Goal: Task Accomplishment & Management: Complete application form

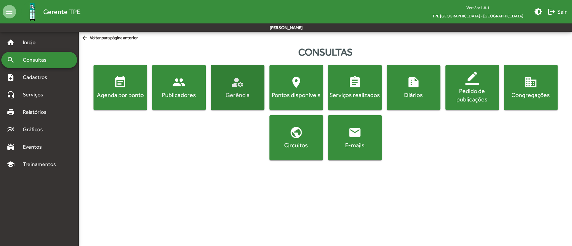
click at [241, 85] on mat-icon "manage_accounts" at bounding box center [237, 82] width 13 height 13
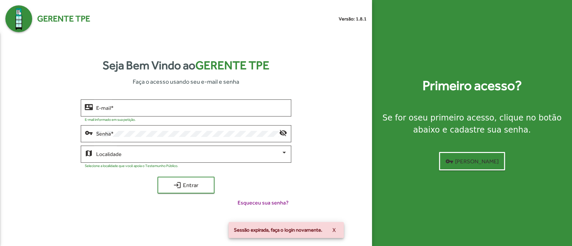
type input "**********"
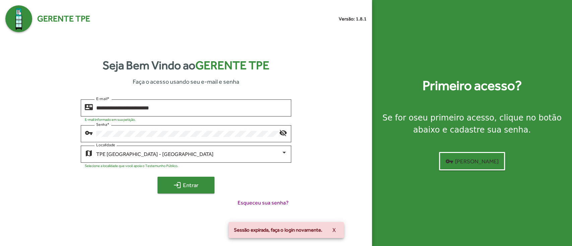
click at [174, 182] on mat-icon "login" at bounding box center [177, 185] width 8 height 8
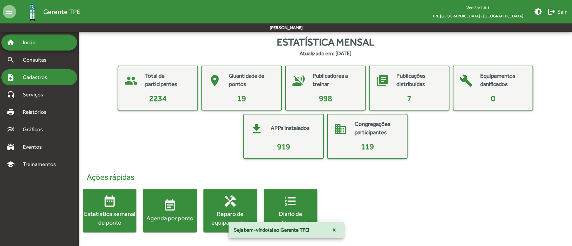
click at [45, 72] on div "note_add Cadastros" at bounding box center [39, 77] width 76 height 16
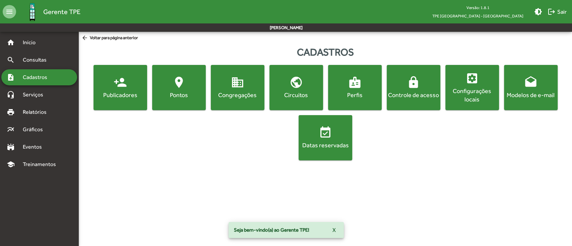
click at [360, 81] on mat-icon "badge" at bounding box center [354, 82] width 13 height 13
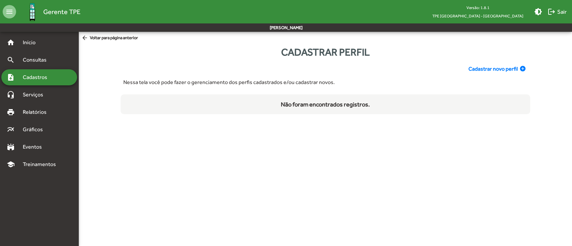
click at [484, 67] on span "Cadastrar novo perfil" at bounding box center [492, 69] width 49 height 8
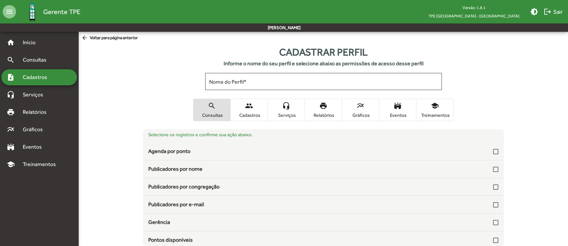
click at [102, 40] on span "arrow_back Voltar para página anterior" at bounding box center [109, 37] width 57 height 7
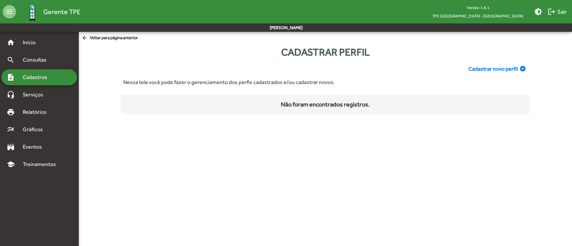
click at [121, 42] on span "arrow_back Voltar para página anterior" at bounding box center [109, 37] width 57 height 7
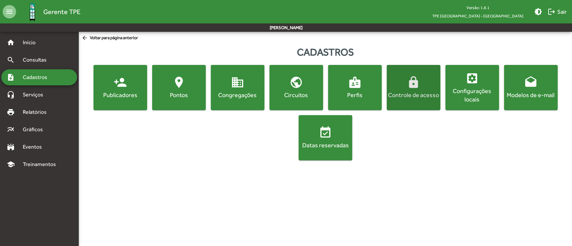
click at [408, 80] on mat-icon "lock" at bounding box center [413, 82] width 13 height 13
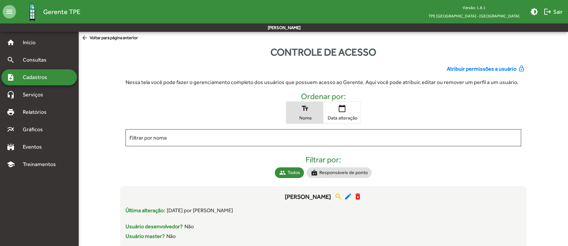
click at [481, 68] on span "Atribuir permissões a usuário" at bounding box center [482, 69] width 70 height 8
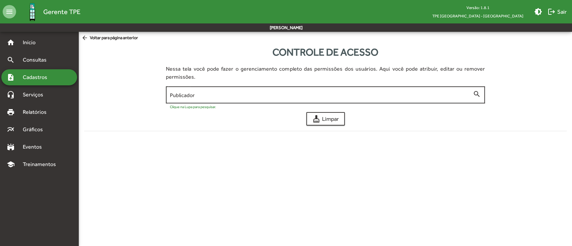
click at [237, 86] on div "Publicador" at bounding box center [321, 94] width 303 height 18
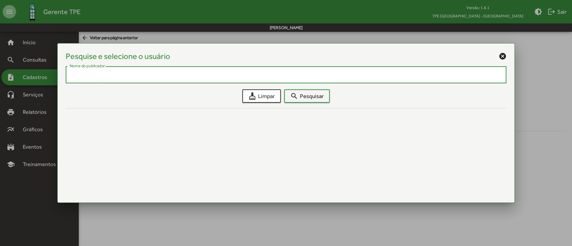
paste input "**********"
type input "**********"
click at [305, 95] on span "search Pesquisar" at bounding box center [306, 96] width 33 height 12
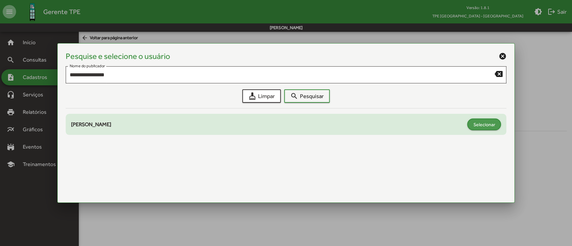
click at [476, 122] on span "Selecionar" at bounding box center [484, 125] width 22 height 12
type input "**********"
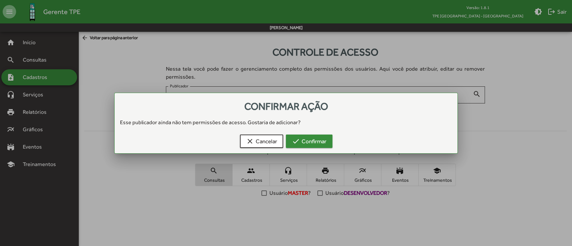
click at [318, 143] on span "check Confirmar" at bounding box center [309, 141] width 34 height 12
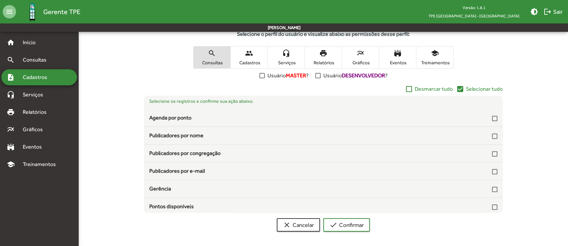
scroll to position [119, 0]
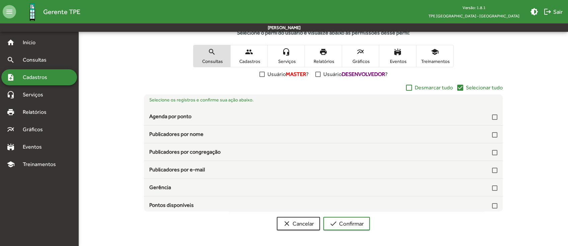
click at [466, 87] on span "Selecionar tudo" at bounding box center [484, 88] width 37 height 8
click at [295, 58] on span "Serviços" at bounding box center [286, 61] width 33 height 6
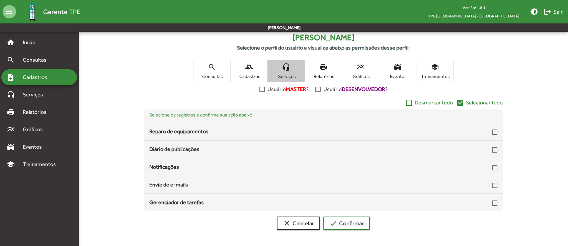
scroll to position [103, 0]
click at [465, 101] on span "check_box Selecionar tudo" at bounding box center [480, 103] width 47 height 8
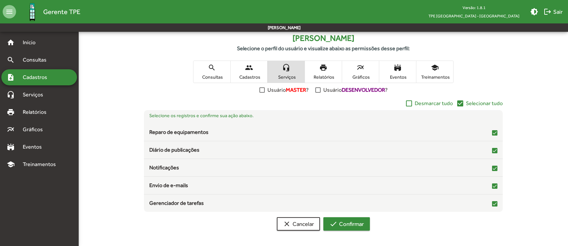
click at [333, 225] on mat-icon "check" at bounding box center [334, 224] width 8 height 8
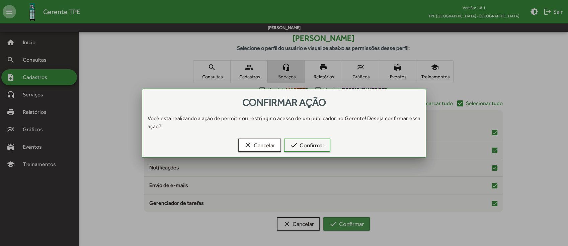
scroll to position [0, 0]
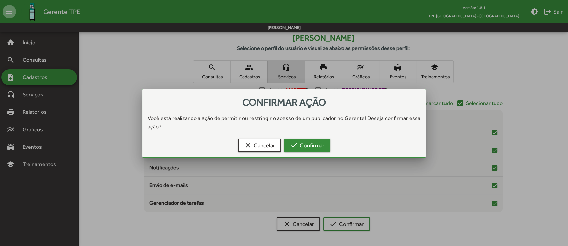
click at [307, 145] on span "check Confirmar" at bounding box center [307, 145] width 34 height 12
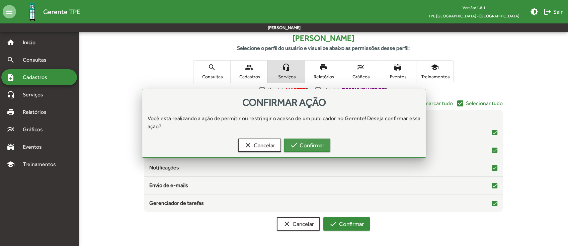
scroll to position [103, 0]
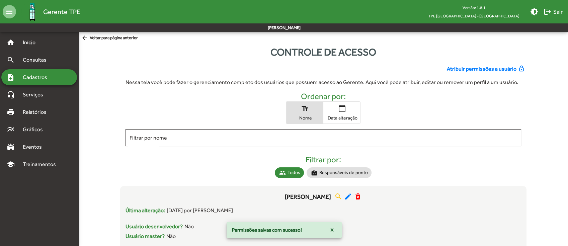
click at [41, 76] on span "Cadastros" at bounding box center [37, 77] width 37 height 8
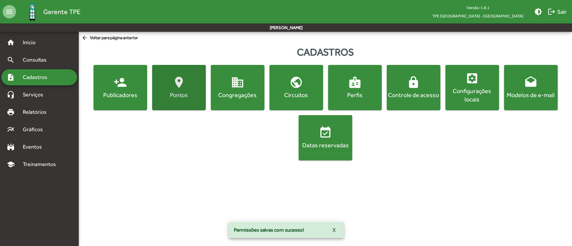
click at [176, 80] on mat-icon "location_on" at bounding box center [178, 82] width 13 height 13
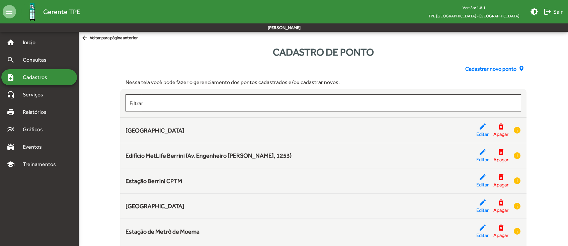
click at [493, 70] on span "Cadastrar novo ponto" at bounding box center [491, 69] width 51 height 8
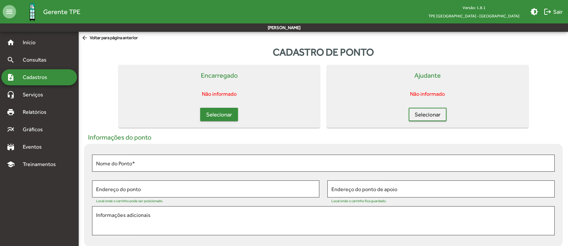
click at [225, 114] on span "Selecionar" at bounding box center [219, 115] width 26 height 12
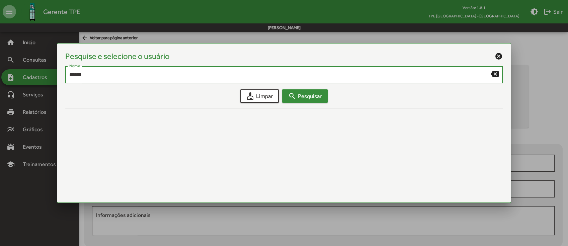
type input "******"
click at [295, 91] on span "search Pesquisar" at bounding box center [304, 96] width 33 height 12
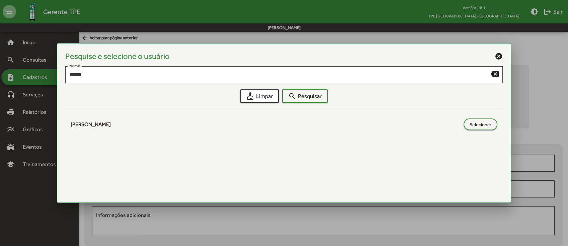
click at [498, 58] on mat-icon "cancel" at bounding box center [499, 56] width 8 height 8
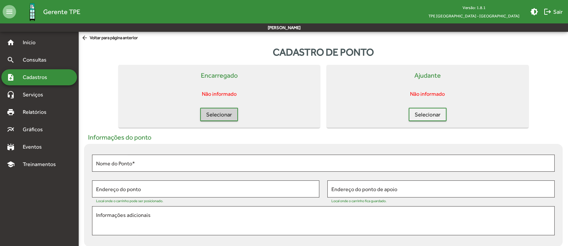
click at [128, 38] on span "arrow_back Voltar para página anterior" at bounding box center [109, 37] width 57 height 7
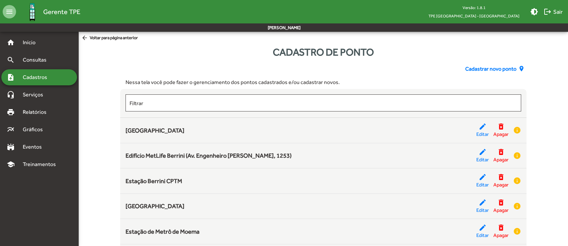
click at [38, 75] on span "Cadastros" at bounding box center [37, 77] width 37 height 8
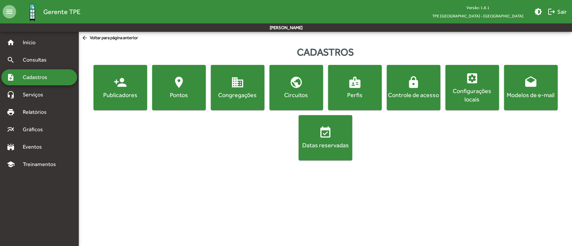
click at [403, 84] on span "lock Controle de acesso" at bounding box center [413, 87] width 51 height 23
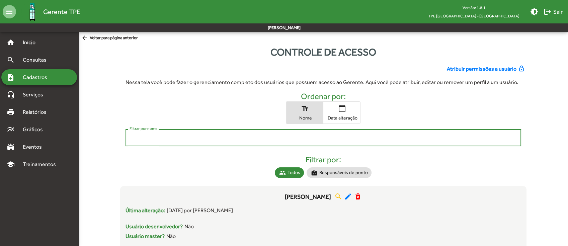
click at [249, 138] on input "Filtrar por nome" at bounding box center [324, 138] width 388 height 6
click at [494, 68] on span "Atribuir permissões a usuário" at bounding box center [482, 69] width 70 height 8
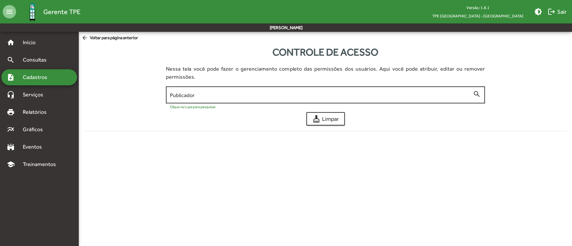
click at [362, 93] on input "Publicador" at bounding box center [321, 95] width 303 height 6
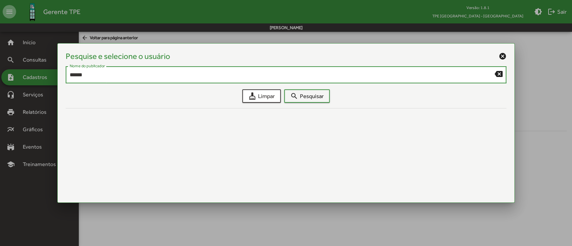
type input "******"
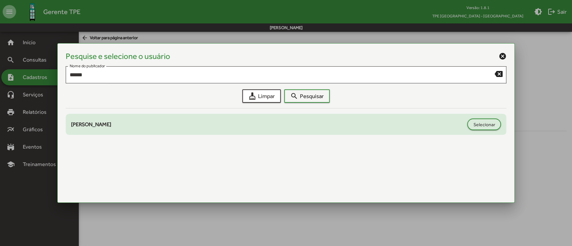
click at [114, 127] on div "[PERSON_NAME]" at bounding box center [267, 125] width 393 height 8
click at [483, 122] on span "Selecionar" at bounding box center [484, 125] width 22 height 12
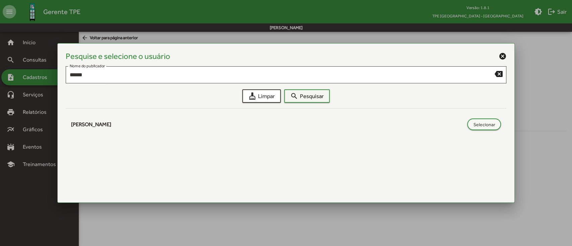
type input "**********"
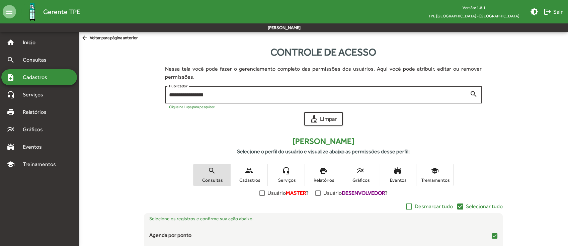
drag, startPoint x: 217, startPoint y: 95, endPoint x: 165, endPoint y: 95, distance: 52.6
click at [165, 95] on div "**********" at bounding box center [323, 94] width 317 height 18
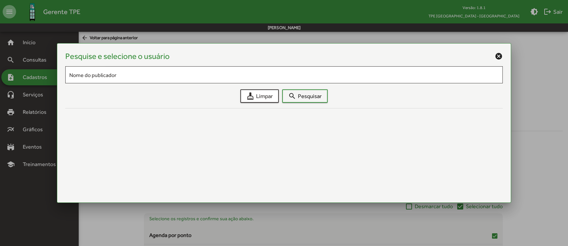
click at [497, 54] on mat-icon "cancel" at bounding box center [499, 56] width 8 height 8
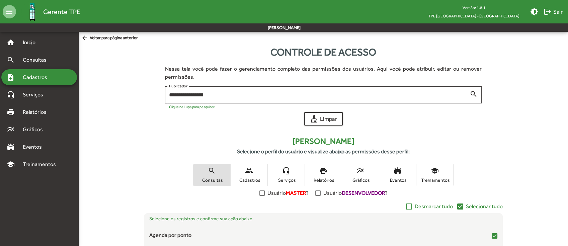
click at [330, 142] on h4 "[PERSON_NAME]" at bounding box center [323, 142] width 479 height 10
copy h4 "[PERSON_NAME]"
click at [472, 93] on mat-icon "search" at bounding box center [474, 94] width 8 height 8
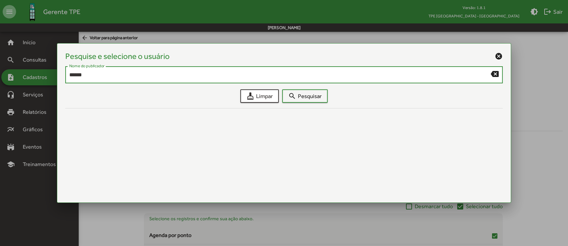
type input "******"
click at [498, 55] on mat-icon "cancel" at bounding box center [499, 56] width 8 height 8
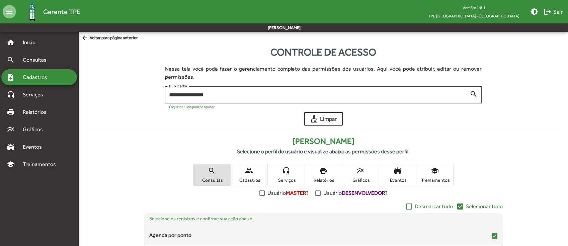
click at [128, 39] on span "arrow_back Voltar para página anterior" at bounding box center [109, 37] width 57 height 7
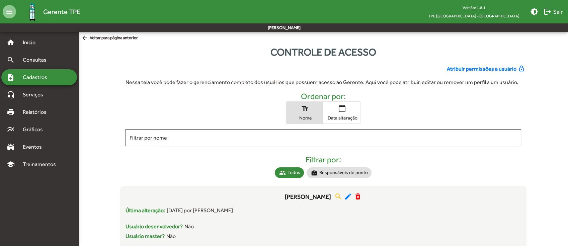
click at [466, 68] on span "Atribuir permissões a usuário" at bounding box center [482, 69] width 70 height 8
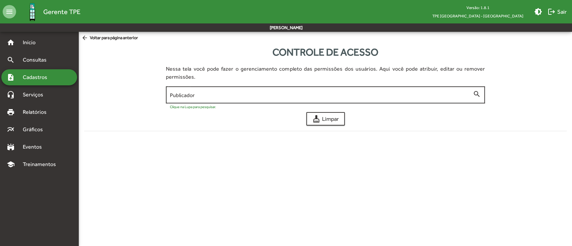
click at [211, 92] on div "Publicador" at bounding box center [321, 94] width 303 height 18
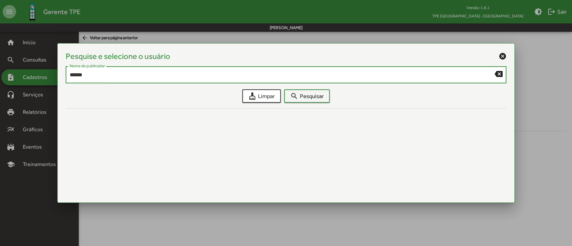
type input "******"
click at [499, 57] on mat-icon "cancel" at bounding box center [502, 56] width 8 height 8
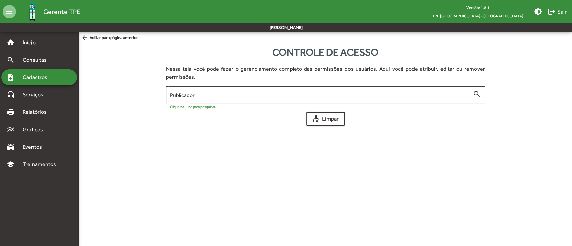
click at [114, 39] on span "arrow_back Voltar para página anterior" at bounding box center [109, 37] width 57 height 7
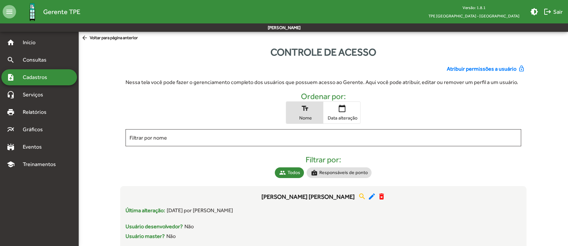
click at [474, 67] on span "Atribuir permissões a usuário" at bounding box center [482, 69] width 70 height 8
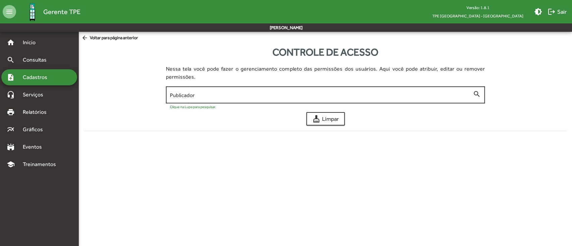
click at [254, 92] on input "Publicador" at bounding box center [321, 95] width 303 height 6
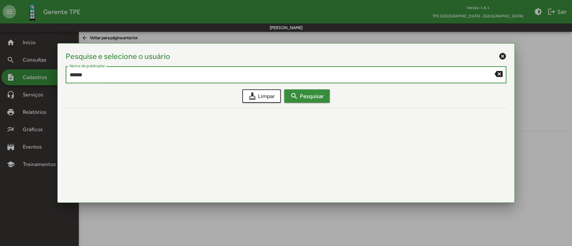
type input "******"
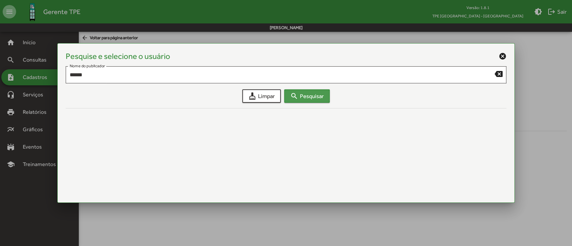
click at [296, 92] on mat-icon "search" at bounding box center [294, 96] width 8 height 8
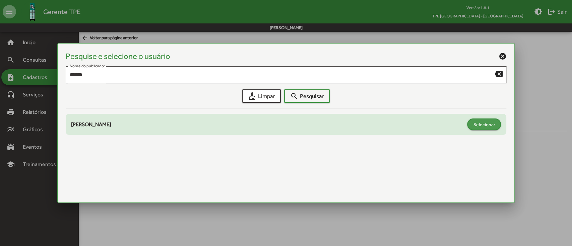
click at [479, 121] on span "Selecionar" at bounding box center [484, 125] width 22 height 12
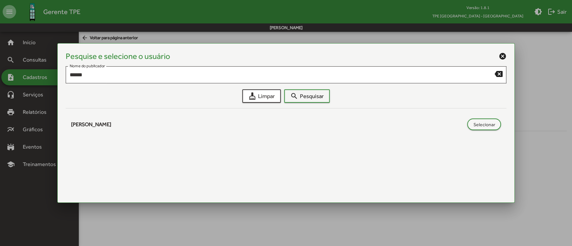
type input "**********"
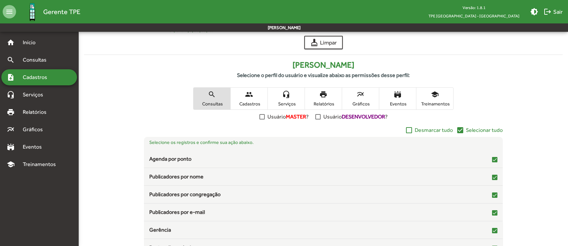
scroll to position [119, 0]
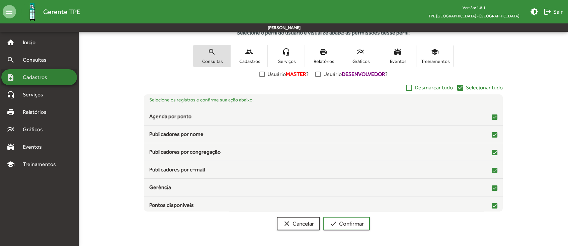
click at [37, 77] on span "Cadastros" at bounding box center [37, 77] width 37 height 8
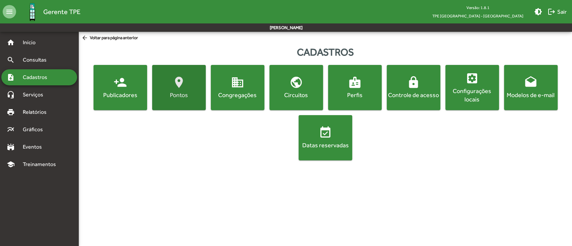
click at [174, 96] on div "Pontos" at bounding box center [178, 95] width 51 height 8
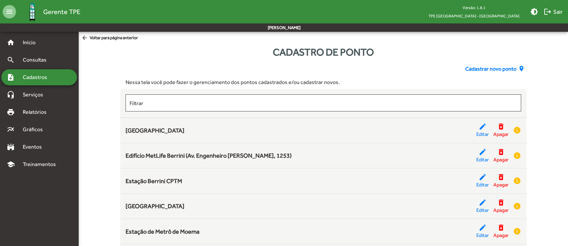
click at [471, 69] on span "Cadastrar novo ponto" at bounding box center [491, 69] width 51 height 8
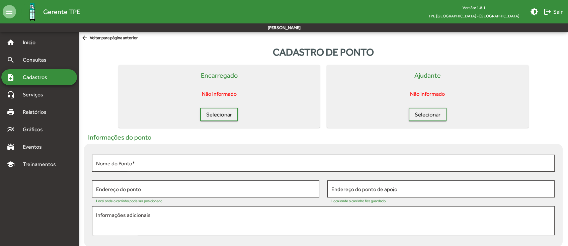
click at [119, 36] on span "arrow_back Voltar para página anterior" at bounding box center [109, 37] width 57 height 7
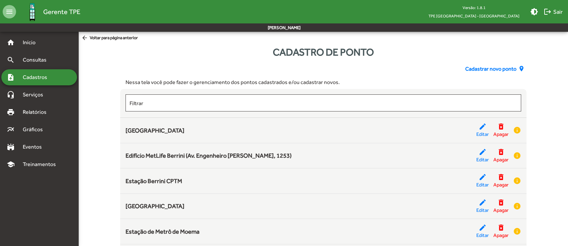
click at [482, 71] on span "Cadastrar novo ponto" at bounding box center [491, 69] width 51 height 8
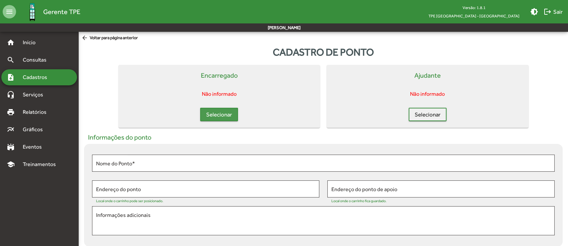
click at [208, 112] on span "Selecionar" at bounding box center [219, 115] width 26 height 12
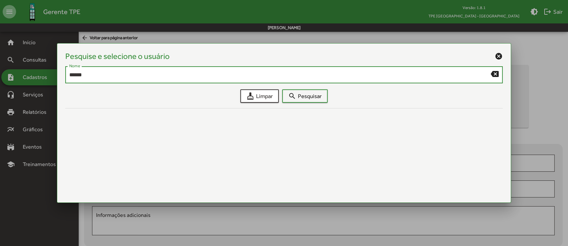
type input "******"
click at [324, 88] on form "****** Nome backspace cleaning_services Limpar search Pesquisar" at bounding box center [284, 84] width 438 height 37
click at [320, 93] on span "search Pesquisar" at bounding box center [304, 96] width 33 height 12
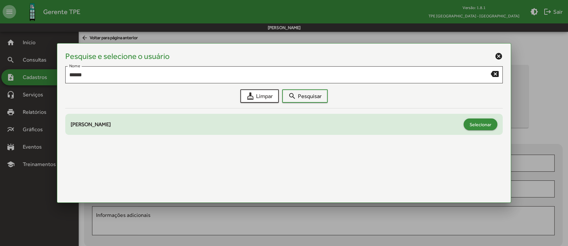
click at [472, 127] on span "Selecionar" at bounding box center [481, 125] width 22 height 12
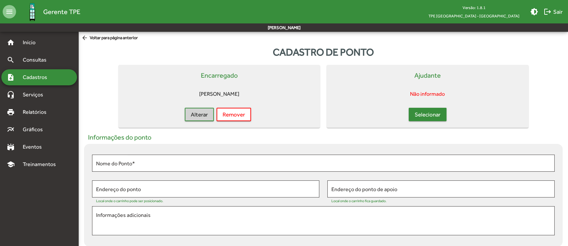
click at [429, 118] on span "Selecionar" at bounding box center [428, 115] width 26 height 12
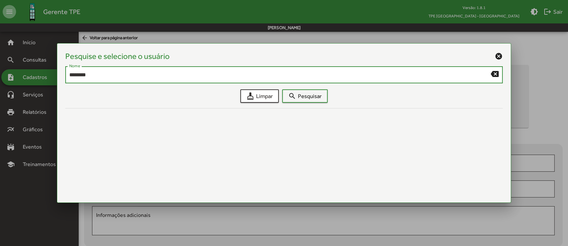
type input "********"
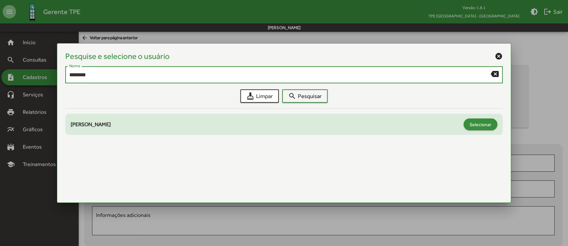
click at [485, 125] on span "Selecionar" at bounding box center [481, 125] width 22 height 12
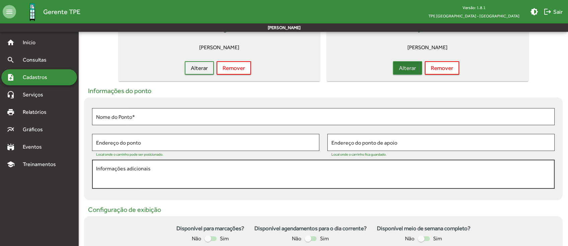
scroll to position [89, 0]
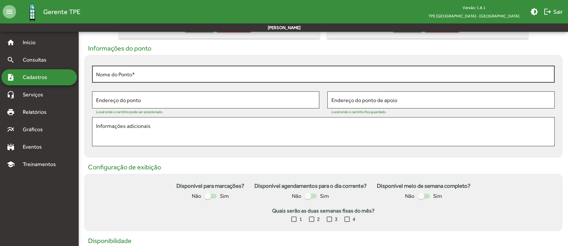
click at [148, 68] on div "Nome do Ponto *" at bounding box center [323, 73] width 455 height 18
paste input "**********"
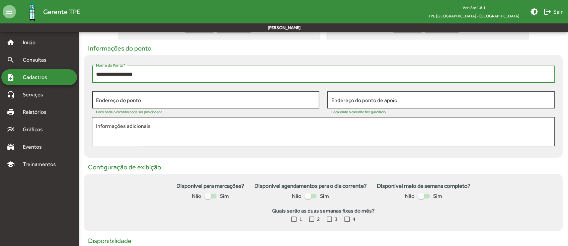
type input "**********"
click at [134, 100] on input "Endereço do ponto" at bounding box center [205, 100] width 219 height 6
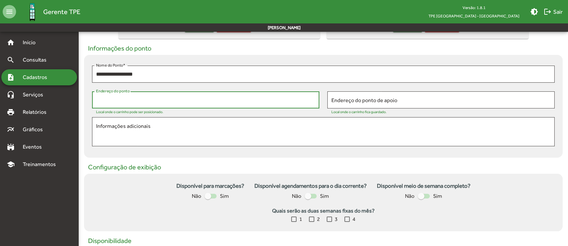
paste input "**********"
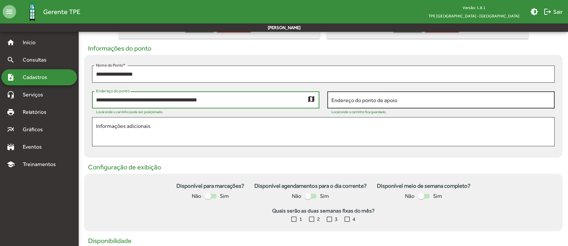
type input "**********"
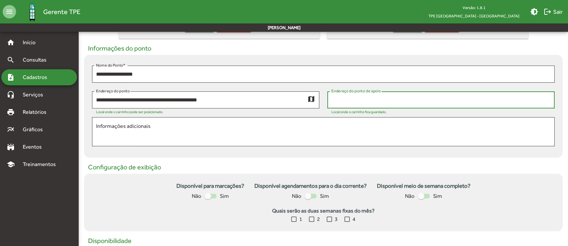
click at [373, 97] on input "Endereço do ponto de apoio" at bounding box center [441, 100] width 219 height 6
paste input "**********"
type input "**********"
click at [225, 134] on textarea "Informações adicionais" at bounding box center [323, 131] width 455 height 19
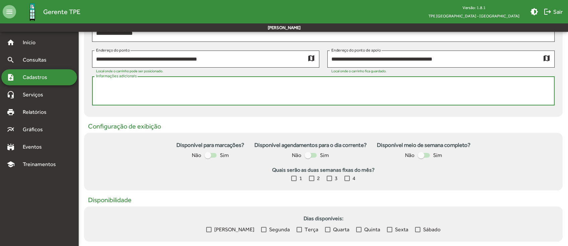
scroll to position [171, 0]
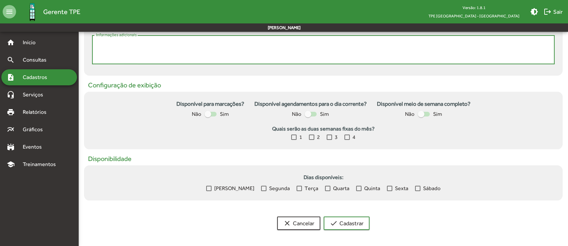
click at [213, 117] on label at bounding box center [211, 114] width 12 height 8
click at [311, 115] on div at bounding box center [311, 114] width 12 height 5
click at [212, 188] on div at bounding box center [208, 188] width 5 height 5
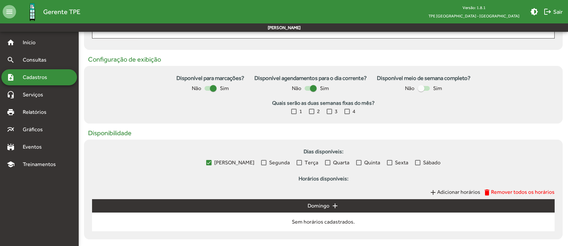
scroll to position [236, 0]
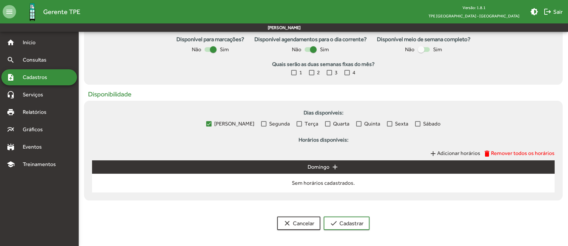
click at [471, 151] on span "Adicionar horários" at bounding box center [458, 153] width 43 height 6
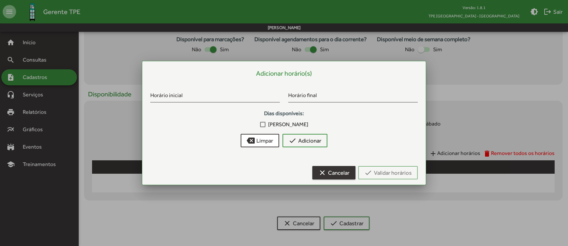
click at [330, 173] on span "clear Cancelar" at bounding box center [334, 173] width 31 height 12
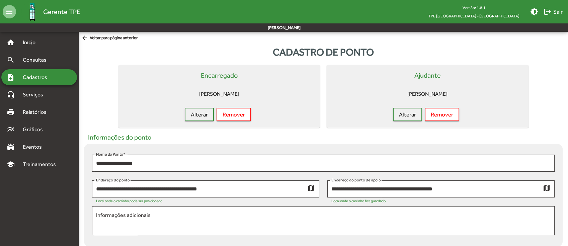
scroll to position [236, 0]
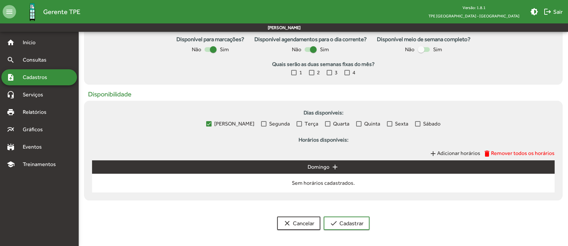
click at [269, 123] on span "Segunda" at bounding box center [279, 124] width 21 height 8
click at [297, 122] on label "Terça" at bounding box center [308, 124] width 22 height 8
click at [325, 122] on label "Quarta" at bounding box center [337, 124] width 24 height 8
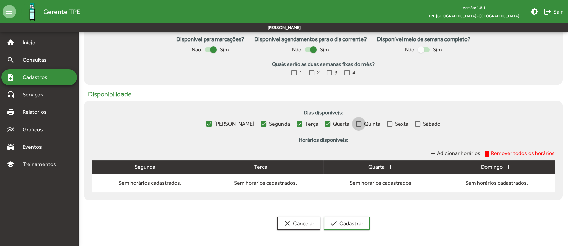
click at [356, 124] on div at bounding box center [358, 123] width 5 height 5
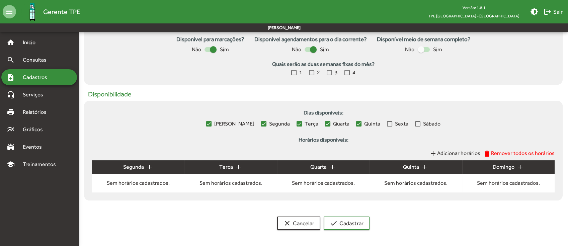
click at [376, 124] on div "Domingo Segunda Terça Quarta Quinta Sexta Sábado" at bounding box center [323, 124] width 463 height 8
click at [395, 124] on span "Sexta" at bounding box center [401, 124] width 13 height 8
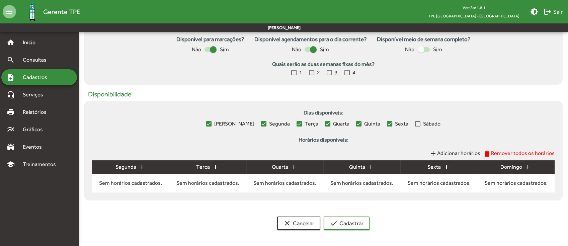
click at [415, 124] on label "Sábado" at bounding box center [427, 124] width 25 height 8
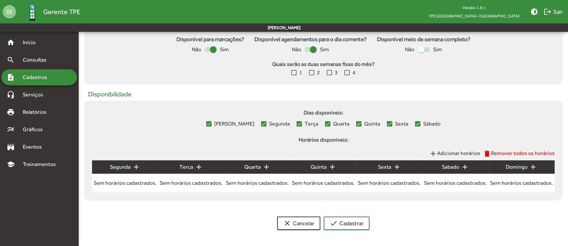
click at [453, 151] on span "Adicionar horários" at bounding box center [458, 153] width 43 height 6
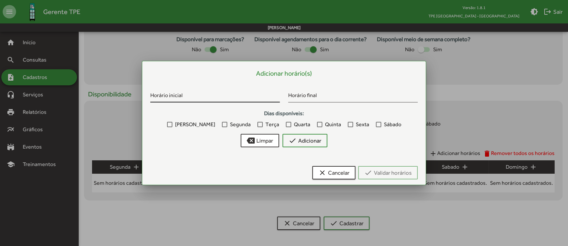
click at [197, 94] on input "Horário inicial" at bounding box center [215, 97] width 130 height 6
type input "*****"
click at [222, 122] on label "Segunda" at bounding box center [236, 125] width 29 height 8
click at [258, 124] on label "Terça" at bounding box center [269, 125] width 22 height 8
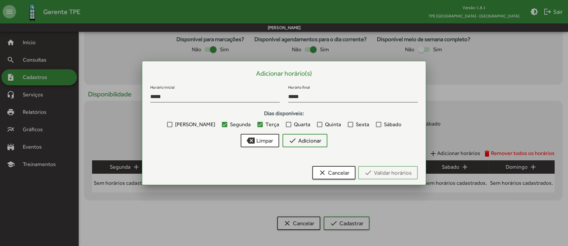
click at [294, 124] on span "Quarta" at bounding box center [302, 125] width 16 height 8
click at [317, 121] on label "Quinta" at bounding box center [329, 125] width 24 height 8
drag, startPoint x: 343, startPoint y: 121, endPoint x: 349, endPoint y: 122, distance: 5.7
click at [348, 121] on label "Sexta" at bounding box center [358, 125] width 21 height 8
click at [384, 122] on span "Sábado" at bounding box center [392, 125] width 17 height 8
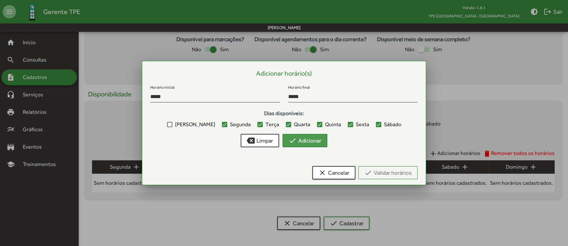
click at [312, 136] on span "check Adicionar" at bounding box center [305, 141] width 33 height 12
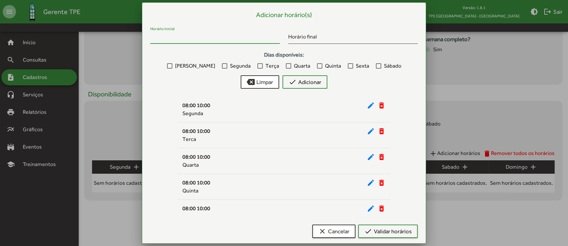
click at [200, 37] on input "Horário inicial" at bounding box center [215, 38] width 130 height 6
type input "*****"
click at [230, 66] on span "Segunda" at bounding box center [240, 66] width 21 height 8
click at [266, 65] on span "Terça" at bounding box center [273, 66] width 14 height 8
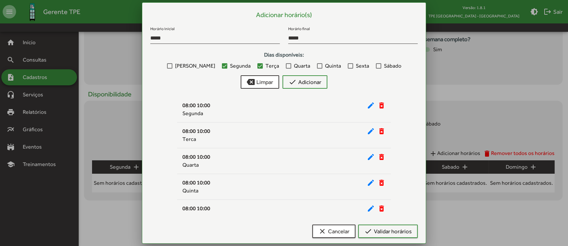
click at [286, 64] on label "Quarta" at bounding box center [298, 66] width 24 height 8
click at [317, 63] on label "Quinta" at bounding box center [329, 66] width 24 height 8
click at [348, 63] on label "Sexta" at bounding box center [358, 66] width 21 height 8
click at [376, 63] on label "Sábado" at bounding box center [388, 66] width 25 height 8
click at [304, 78] on span "check Adicionar" at bounding box center [305, 82] width 33 height 12
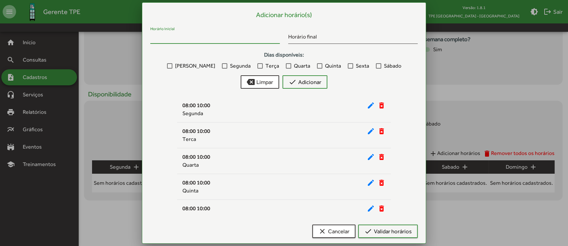
click at [220, 39] on input "Horário inicial" at bounding box center [215, 38] width 130 height 6
type input "*****"
click at [230, 65] on span "Segunda" at bounding box center [240, 66] width 21 height 8
click at [266, 65] on span "Terça" at bounding box center [273, 66] width 14 height 8
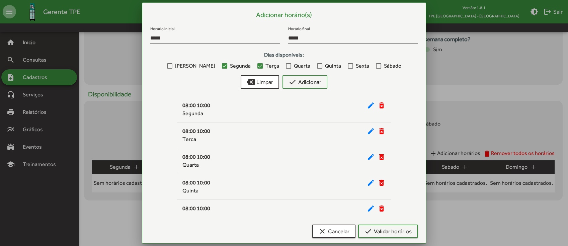
click at [294, 64] on span "Quarta" at bounding box center [302, 66] width 16 height 8
drag, startPoint x: 320, startPoint y: 64, endPoint x: 325, endPoint y: 64, distance: 5.4
click at [325, 64] on span "Quinta" at bounding box center [333, 66] width 16 height 8
drag, startPoint x: 340, startPoint y: 64, endPoint x: 347, endPoint y: 65, distance: 7.1
click at [348, 64] on div at bounding box center [350, 65] width 5 height 5
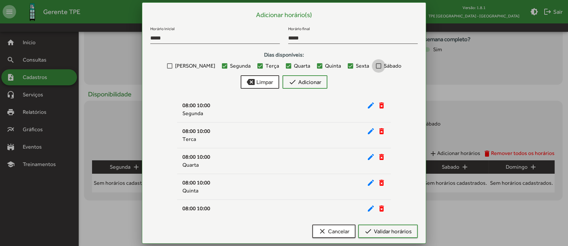
click at [376, 65] on div at bounding box center [378, 65] width 5 height 5
click at [316, 80] on span "check Adicionar" at bounding box center [305, 82] width 33 height 12
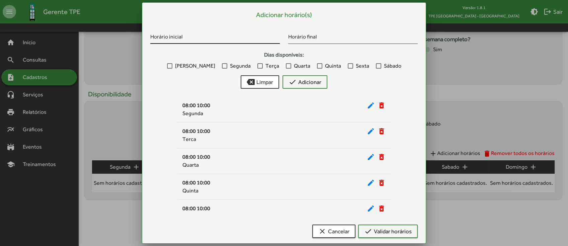
click at [214, 31] on div "Horário inicial" at bounding box center [215, 36] width 130 height 16
type input "*****"
click at [230, 63] on span "Segunda" at bounding box center [240, 66] width 21 height 8
click at [258, 66] on div at bounding box center [260, 65] width 5 height 5
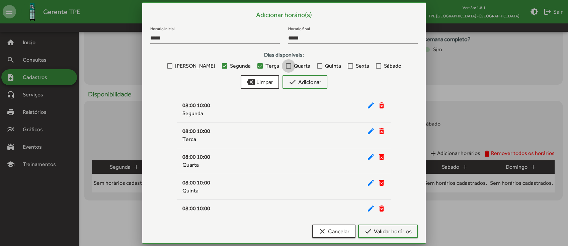
click at [286, 65] on label "Quarta" at bounding box center [298, 66] width 24 height 8
click at [317, 65] on label "Quinta" at bounding box center [329, 66] width 24 height 8
click at [348, 65] on label "Sexta" at bounding box center [358, 66] width 21 height 8
click at [376, 64] on label "Sábado" at bounding box center [388, 66] width 25 height 8
click at [321, 78] on span "check Adicionar" at bounding box center [305, 82] width 33 height 12
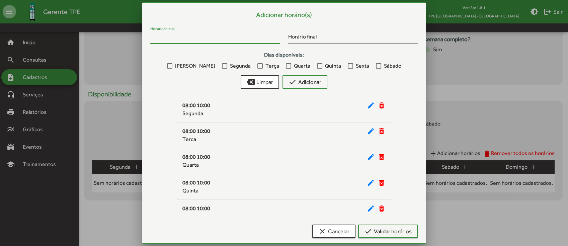
click at [228, 36] on input "Horário inicial" at bounding box center [215, 38] width 130 height 6
type input "*****"
click at [230, 66] on span "Segunda" at bounding box center [240, 66] width 21 height 8
drag, startPoint x: 262, startPoint y: 65, endPoint x: 270, endPoint y: 65, distance: 8.0
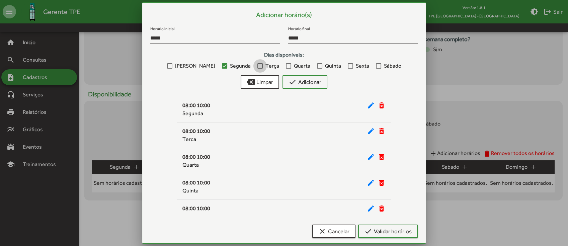
click at [266, 65] on span "Terça" at bounding box center [273, 66] width 14 height 8
click at [294, 65] on span "Quarta" at bounding box center [302, 66] width 16 height 8
drag, startPoint x: 315, startPoint y: 65, endPoint x: 320, endPoint y: 66, distance: 4.4
click at [325, 65] on span "Quinta" at bounding box center [333, 66] width 16 height 8
click at [356, 66] on span "Sexta" at bounding box center [362, 66] width 13 height 8
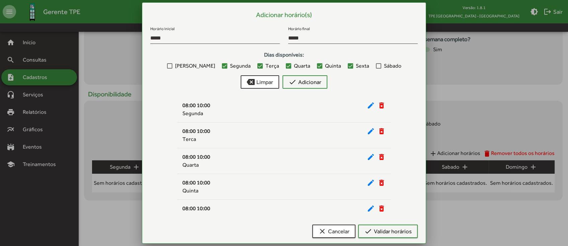
click at [384, 67] on span "Sábado" at bounding box center [392, 66] width 17 height 8
click at [318, 87] on span "check Adicionar" at bounding box center [305, 82] width 33 height 12
click at [204, 43] on div "Horário inicial" at bounding box center [215, 36] width 130 height 16
type input "*****"
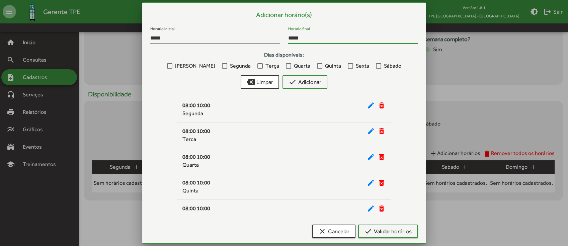
click at [230, 66] on span "Segunda" at bounding box center [240, 66] width 21 height 8
click at [266, 65] on span "Terça" at bounding box center [273, 66] width 14 height 8
drag, startPoint x: 287, startPoint y: 67, endPoint x: 292, endPoint y: 67, distance: 4.7
click at [294, 67] on span "Quarta" at bounding box center [302, 66] width 16 height 8
click at [325, 67] on span "Quinta" at bounding box center [333, 66] width 16 height 8
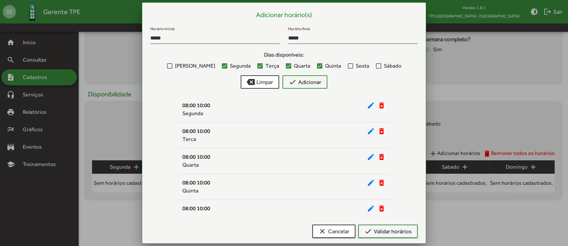
click at [356, 66] on span "Sexta" at bounding box center [362, 66] width 13 height 8
click at [376, 64] on div at bounding box center [378, 65] width 5 height 5
click at [319, 80] on span "check Adicionar" at bounding box center [305, 82] width 33 height 12
click at [199, 67] on span "[PERSON_NAME]" at bounding box center [195, 66] width 40 height 8
click at [191, 39] on input "Horário inicial" at bounding box center [215, 38] width 130 height 6
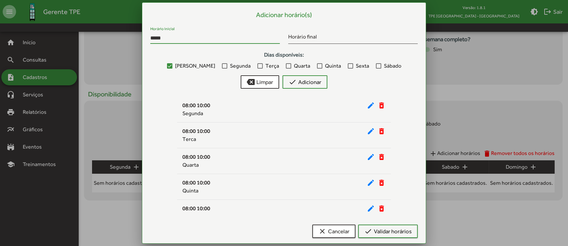
type input "*****"
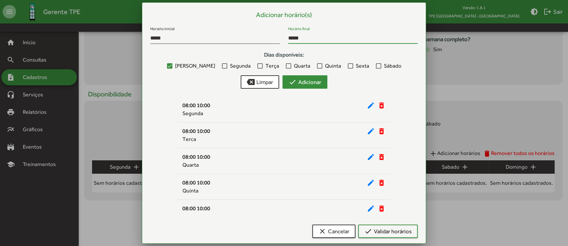
type input "*****"
click at [293, 80] on mat-icon "check" at bounding box center [293, 82] width 8 height 8
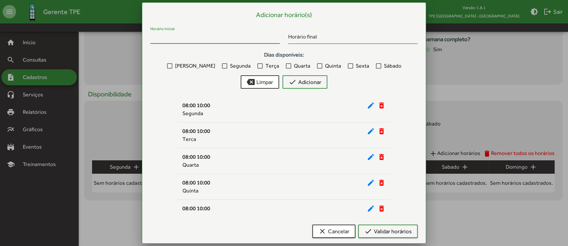
click at [211, 36] on input "Horário inicial" at bounding box center [215, 38] width 130 height 6
type input "*****"
click at [195, 64] on span "[PERSON_NAME]" at bounding box center [195, 66] width 40 height 8
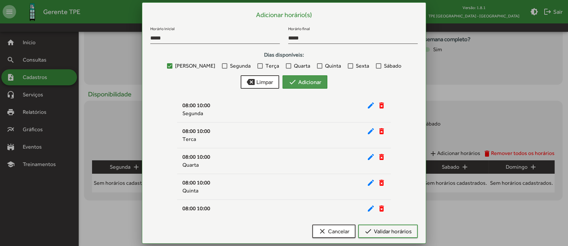
click at [305, 84] on span "check Adicionar" at bounding box center [305, 82] width 33 height 12
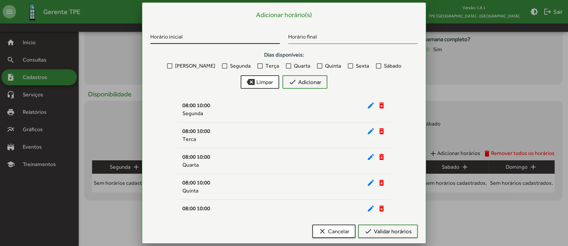
click at [218, 38] on input "Horário inicial" at bounding box center [215, 38] width 130 height 6
type input "*****"
click at [195, 63] on span "[PERSON_NAME]" at bounding box center [195, 66] width 40 height 8
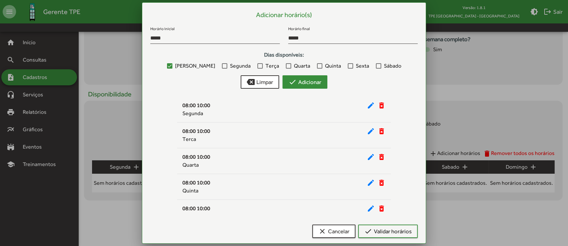
click at [302, 82] on span "check Adicionar" at bounding box center [305, 82] width 33 height 12
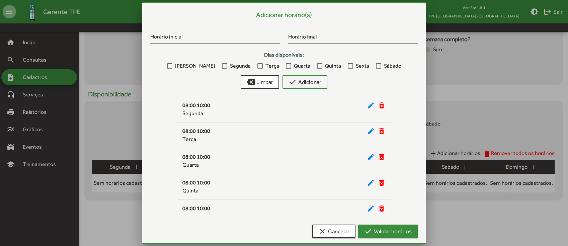
click at [386, 229] on span "check Validar horários" at bounding box center [388, 231] width 48 height 12
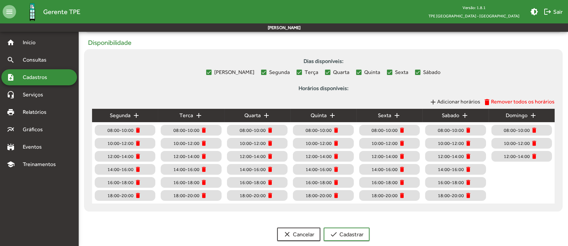
scroll to position [298, 0]
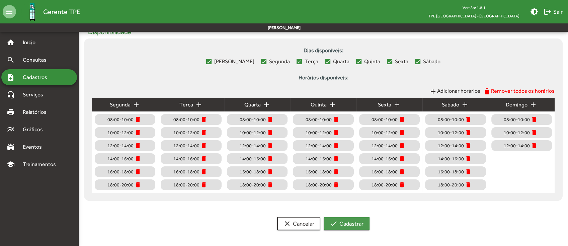
click at [340, 223] on span "check Cadastrar" at bounding box center [347, 224] width 34 height 12
